Goal: Task Accomplishment & Management: Manage account settings

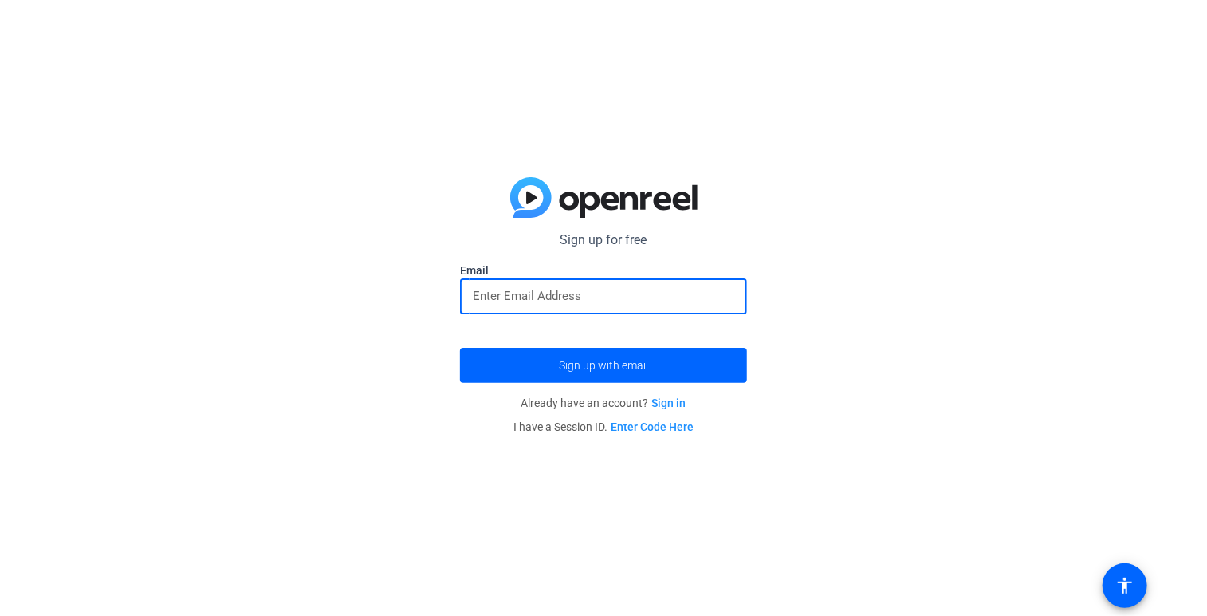
click at [545, 301] on input "email" at bounding box center [604, 295] width 262 height 19
type input "[EMAIL_ADDRESS][DOMAIN_NAME]"
click at [555, 360] on span "submit" at bounding box center [603, 365] width 287 height 38
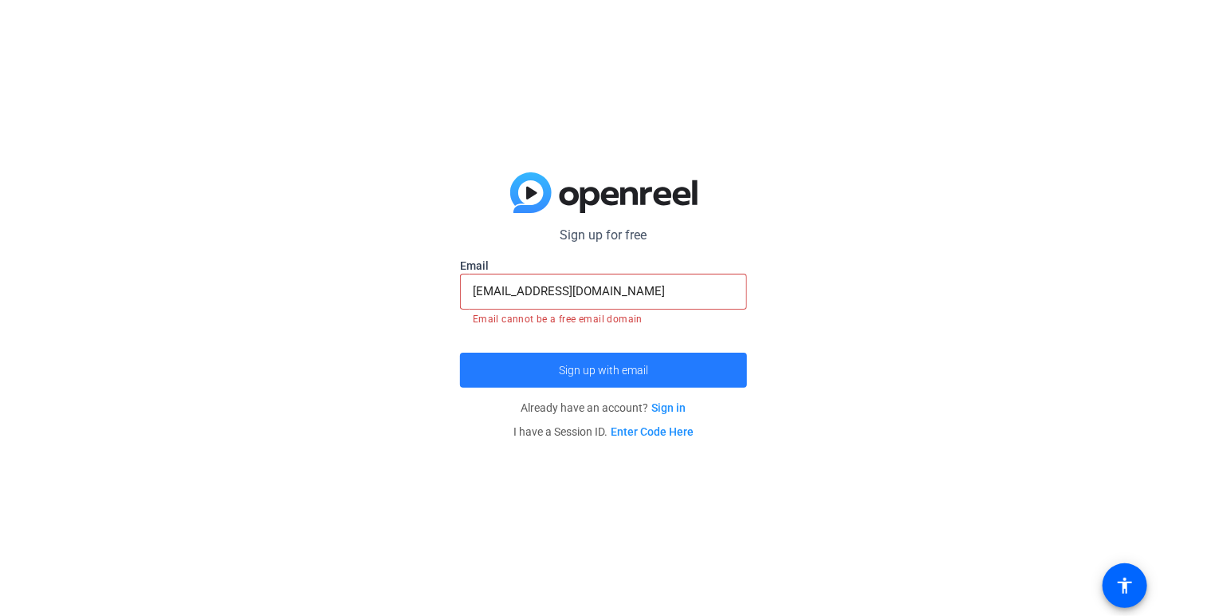
click at [638, 370] on span "Sign up with email" at bounding box center [603, 370] width 89 height 0
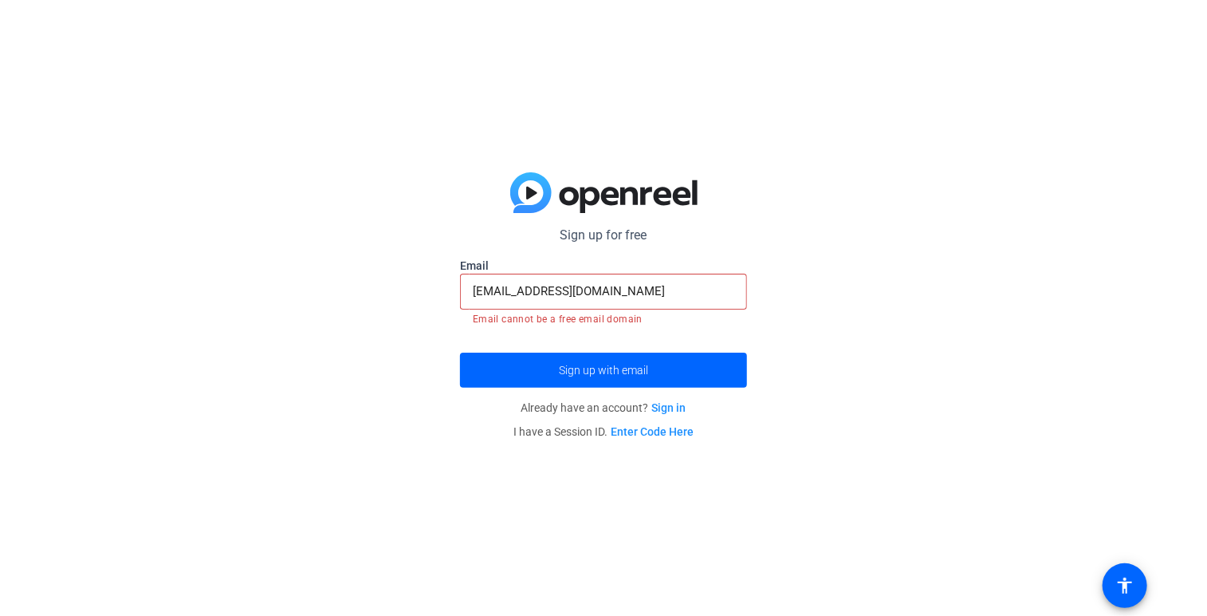
click at [676, 411] on link "Sign in" at bounding box center [669, 407] width 34 height 13
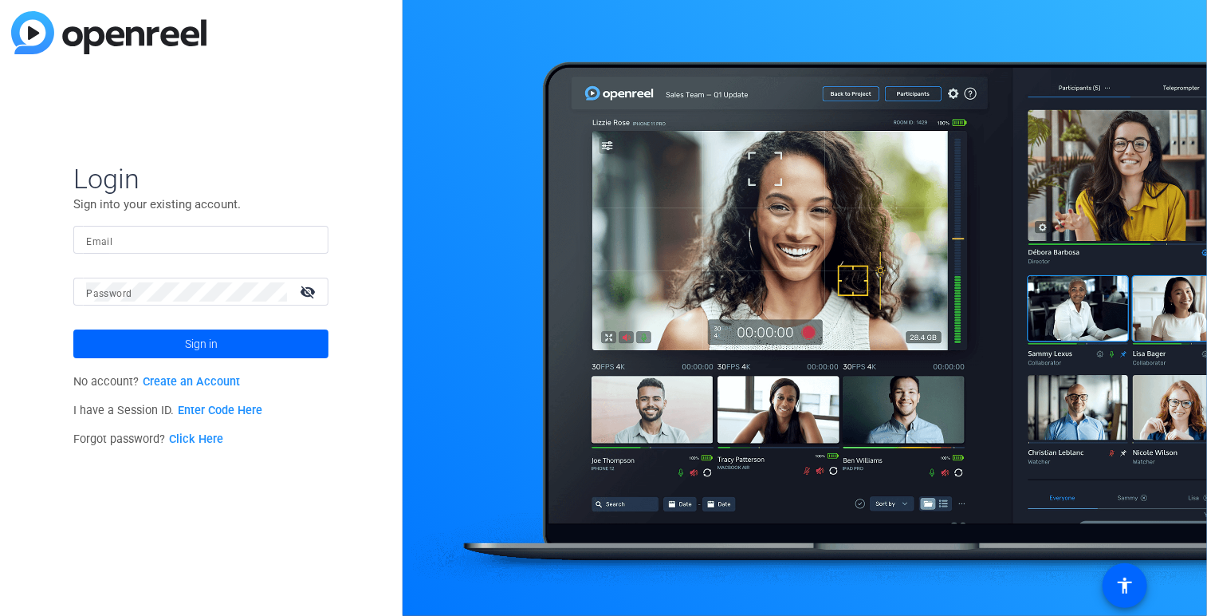
click at [254, 238] on input "Email" at bounding box center [201, 239] width 230 height 19
type input "[EMAIL_ADDRESS][DOMAIN_NAME]"
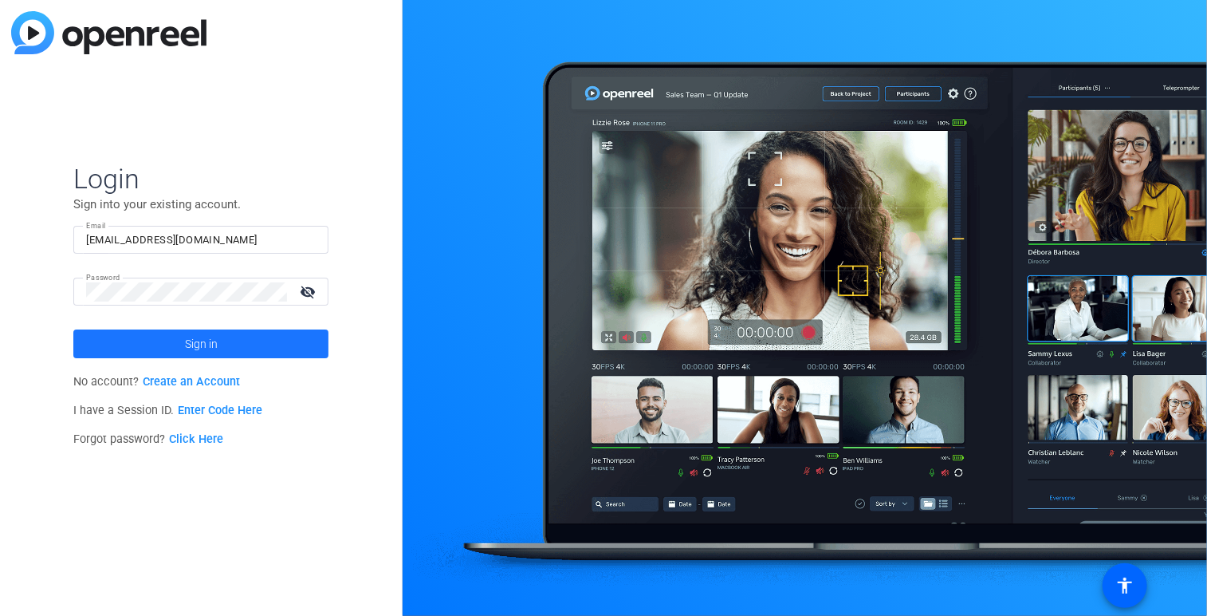
click at [172, 348] on span at bounding box center [200, 344] width 255 height 38
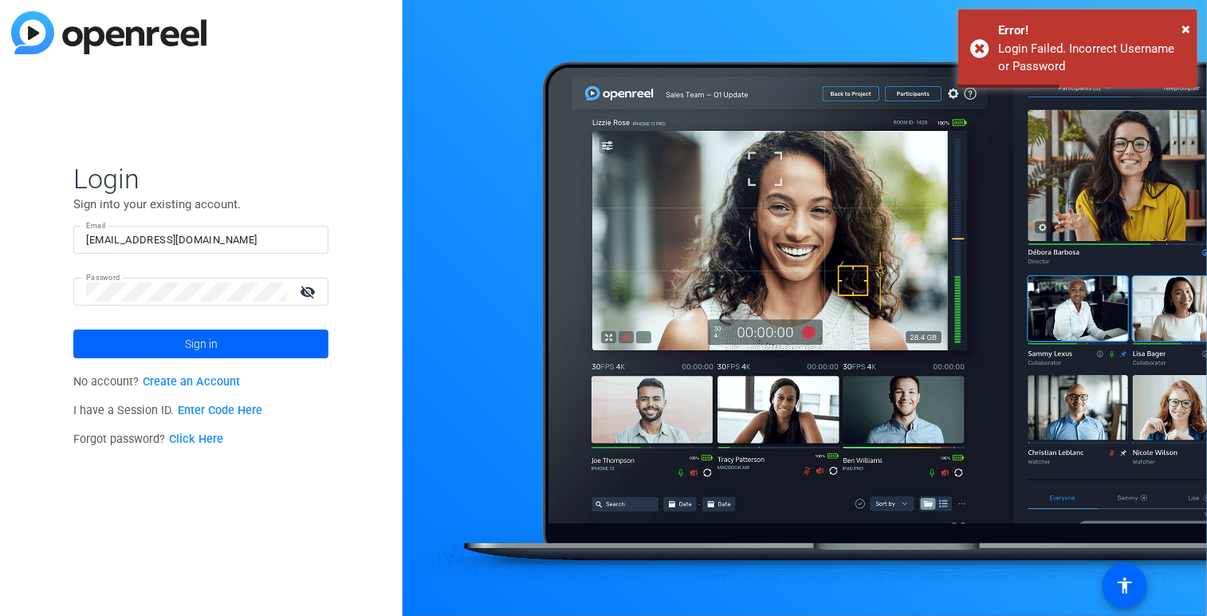
click at [305, 297] on mat-icon "visibility_off" at bounding box center [309, 291] width 38 height 23
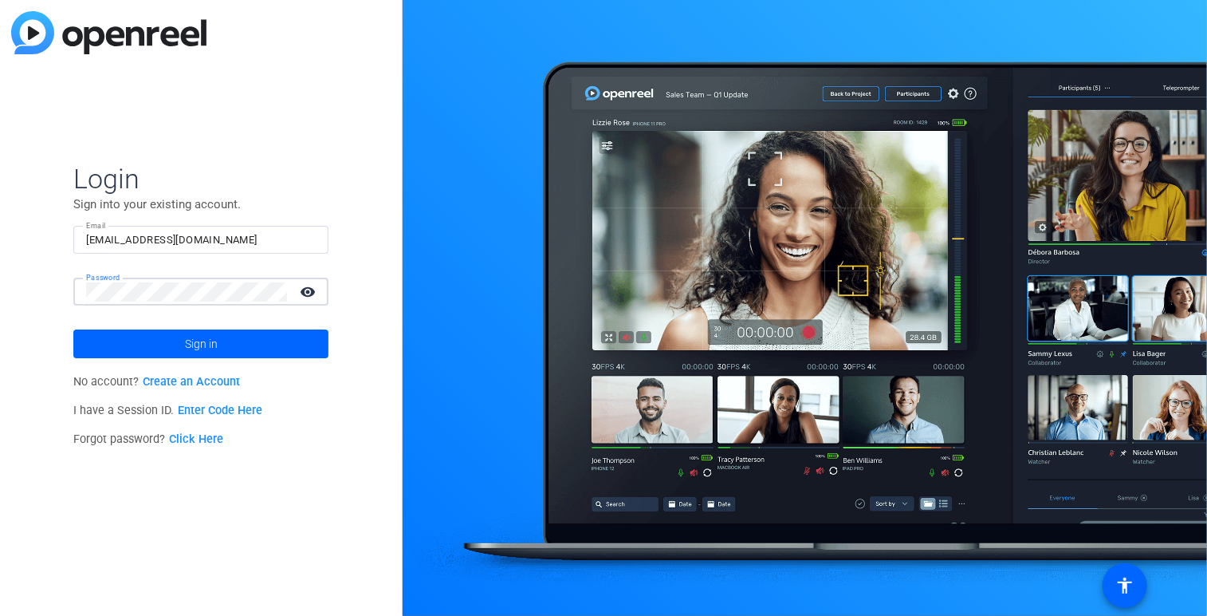
click at [80, 294] on div "Password visibility" at bounding box center [200, 291] width 255 height 28
click at [145, 347] on span at bounding box center [200, 344] width 255 height 38
click at [216, 382] on link "Create an Account" at bounding box center [191, 382] width 97 height 14
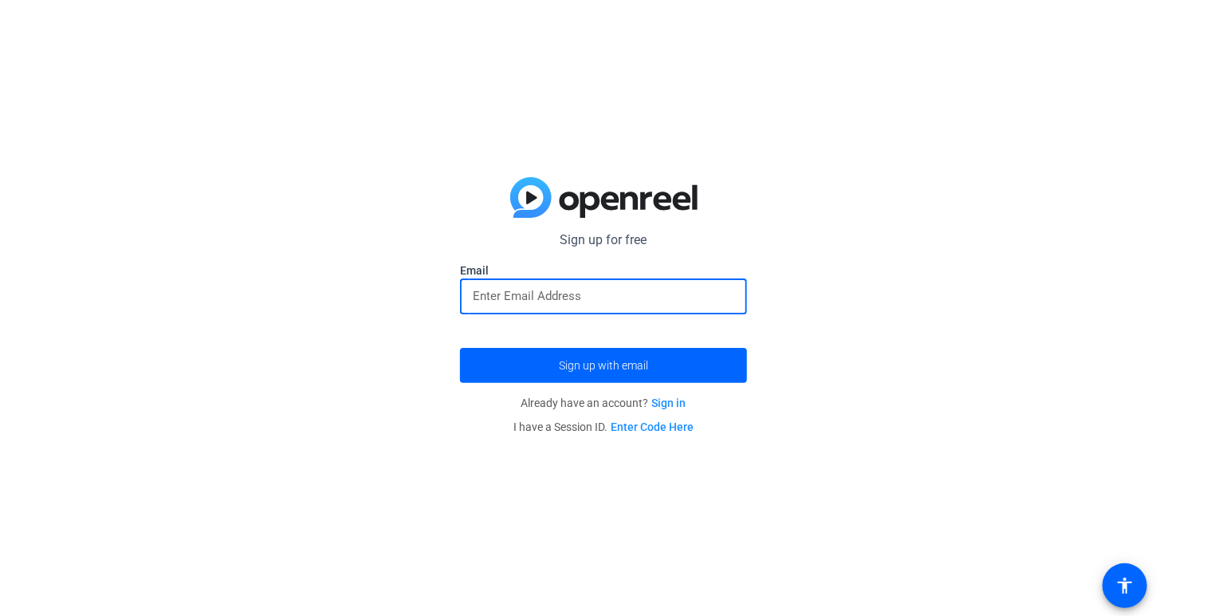
click at [507, 305] on div at bounding box center [604, 296] width 262 height 36
click at [566, 293] on input "email" at bounding box center [604, 295] width 262 height 19
type input "[EMAIL_ADDRESS][DOMAIN_NAME]"
click at [549, 376] on span "submit" at bounding box center [603, 365] width 287 height 38
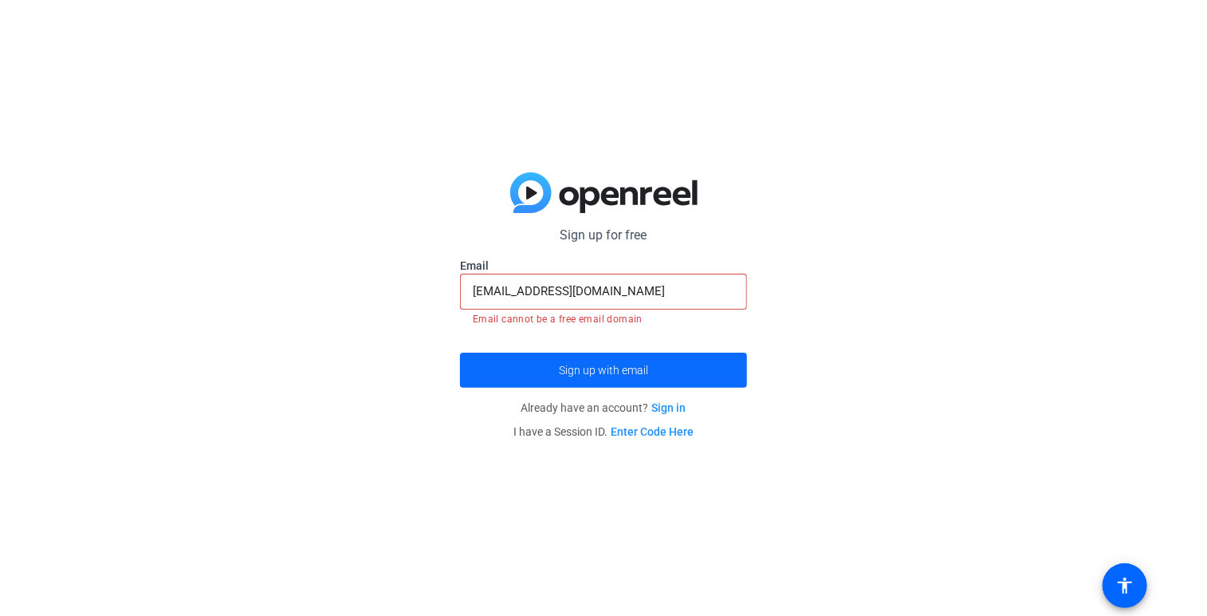
click at [574, 370] on span "Sign up with email" at bounding box center [603, 370] width 89 height 0
click at [671, 407] on link "Sign in" at bounding box center [669, 407] width 34 height 13
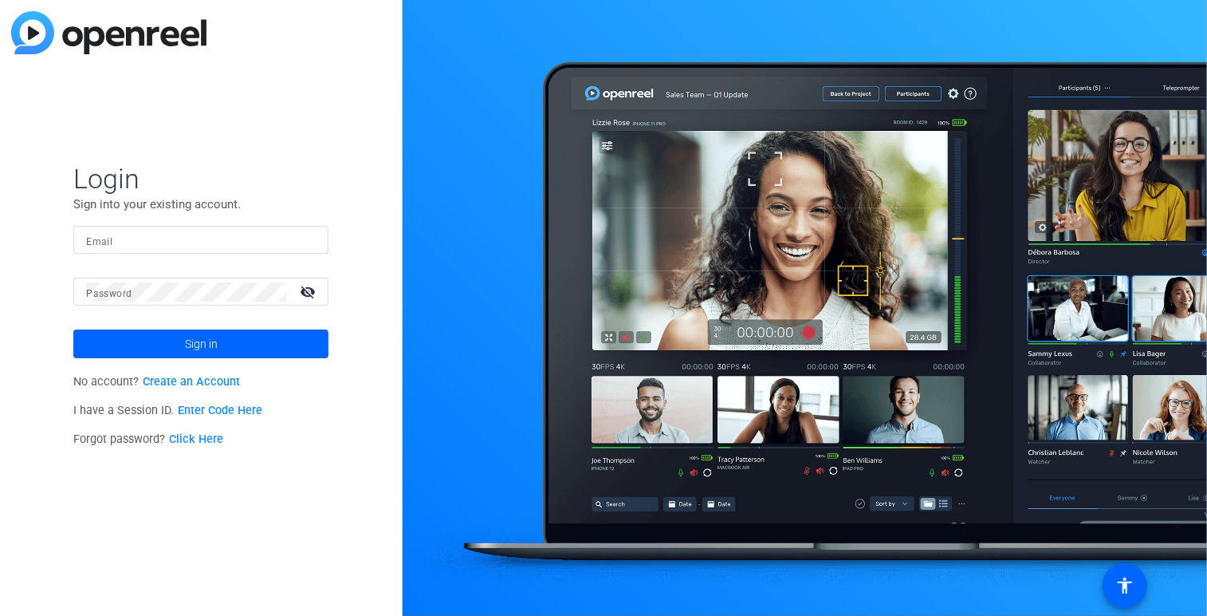
type input "[EMAIL_ADDRESS][DOMAIN_NAME]"
click at [222, 338] on span at bounding box center [200, 344] width 255 height 38
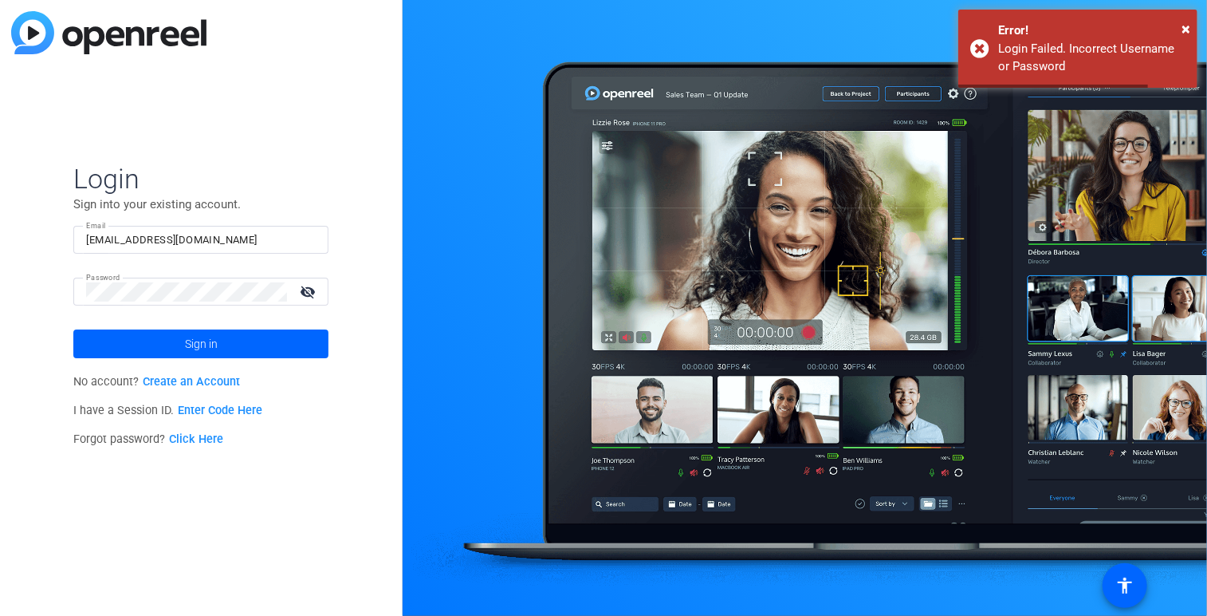
click at [209, 442] on link "Click Here" at bounding box center [196, 439] width 54 height 14
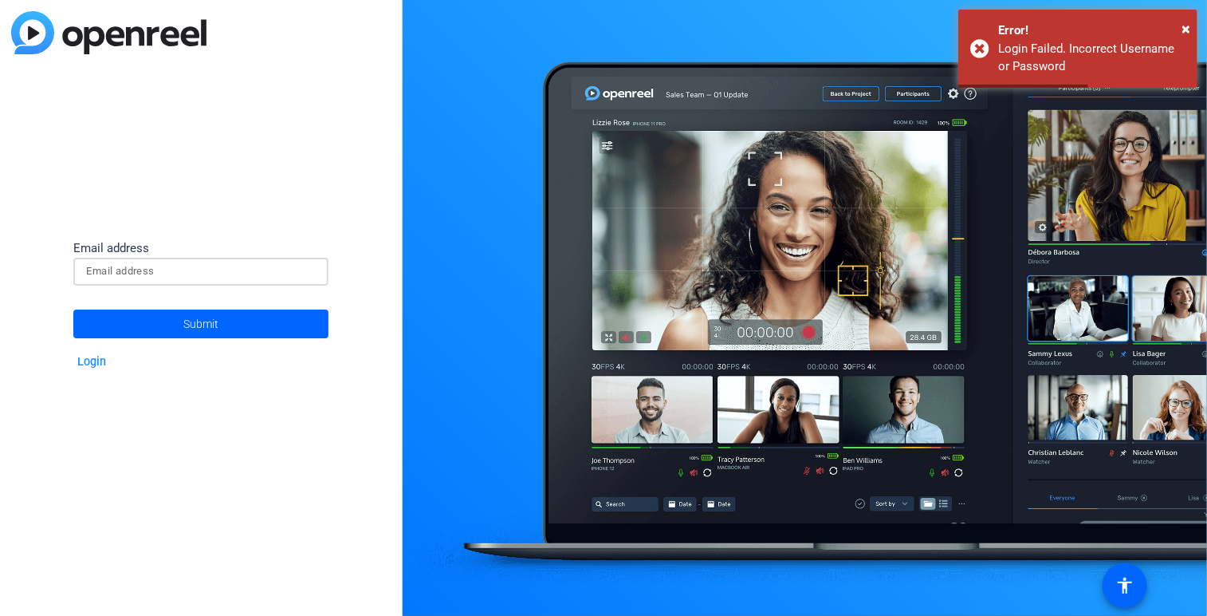
click at [202, 273] on input at bounding box center [201, 271] width 230 height 19
type input "[EMAIL_ADDRESS][DOMAIN_NAME]"
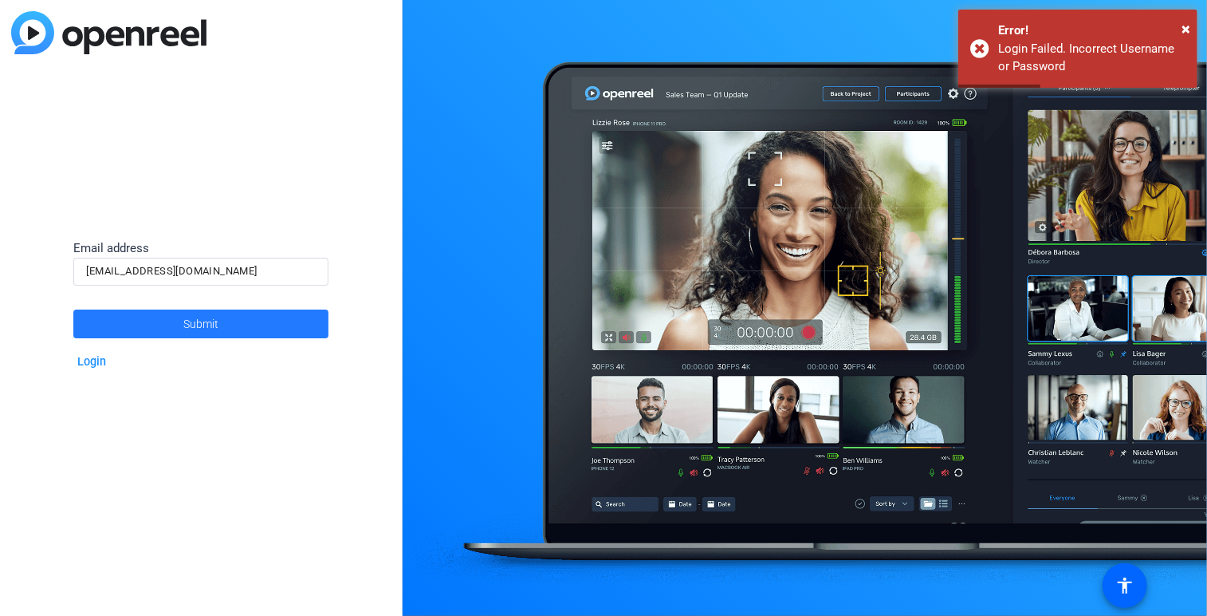
click at [204, 326] on span "Submit" at bounding box center [200, 324] width 35 height 40
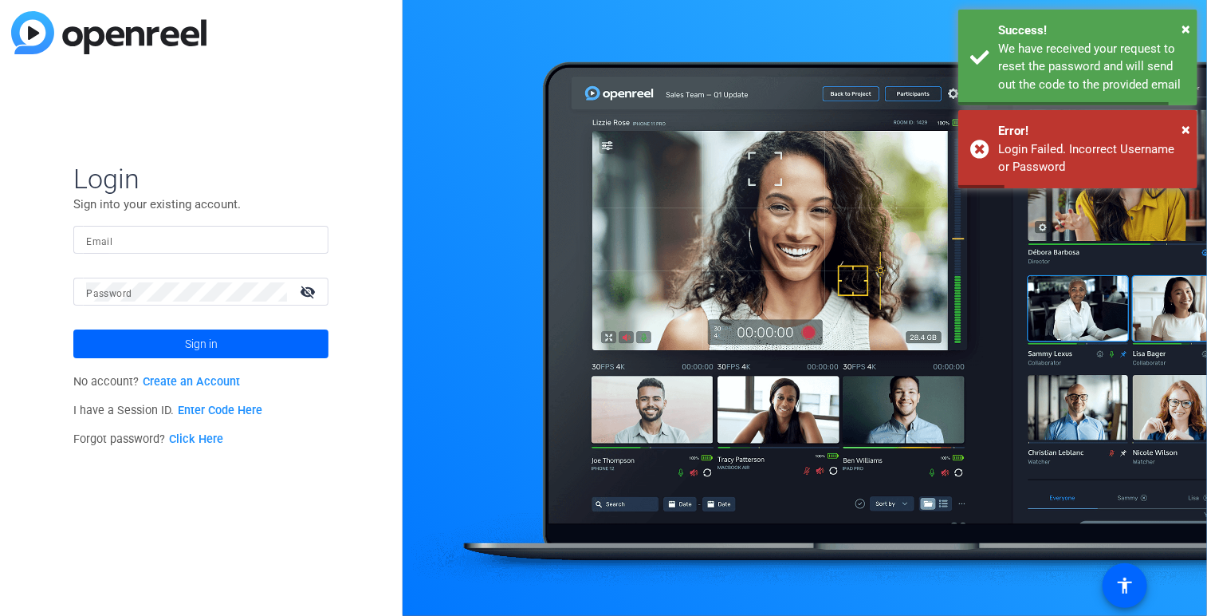
type input "[EMAIL_ADDRESS][DOMAIN_NAME]"
